Goal: Transaction & Acquisition: Purchase product/service

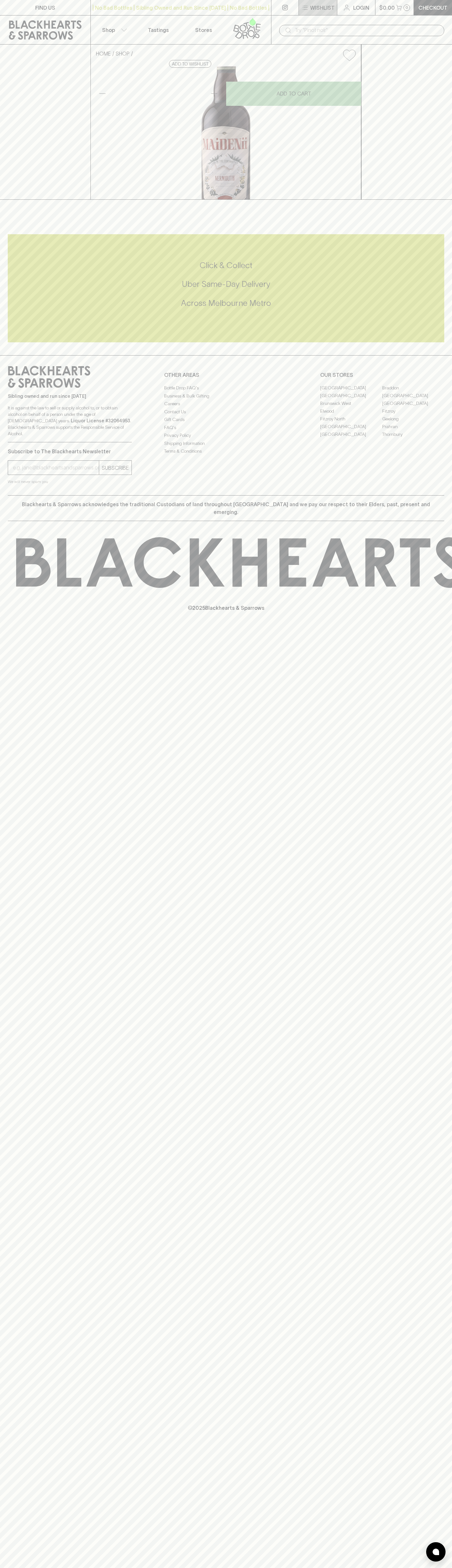
click at [326, 14] on button "Wishlist" at bounding box center [317, 7] width 38 height 15
click at [163, 1567] on html "FIND US | No Bad Bottles | Sibling Owned and Run Since 2006 | No Bad Bottles | …" at bounding box center [226, 784] width 452 height 1568
click at [24, 964] on div at bounding box center [226, 784] width 452 height 1568
